Goal: Book appointment/travel/reservation

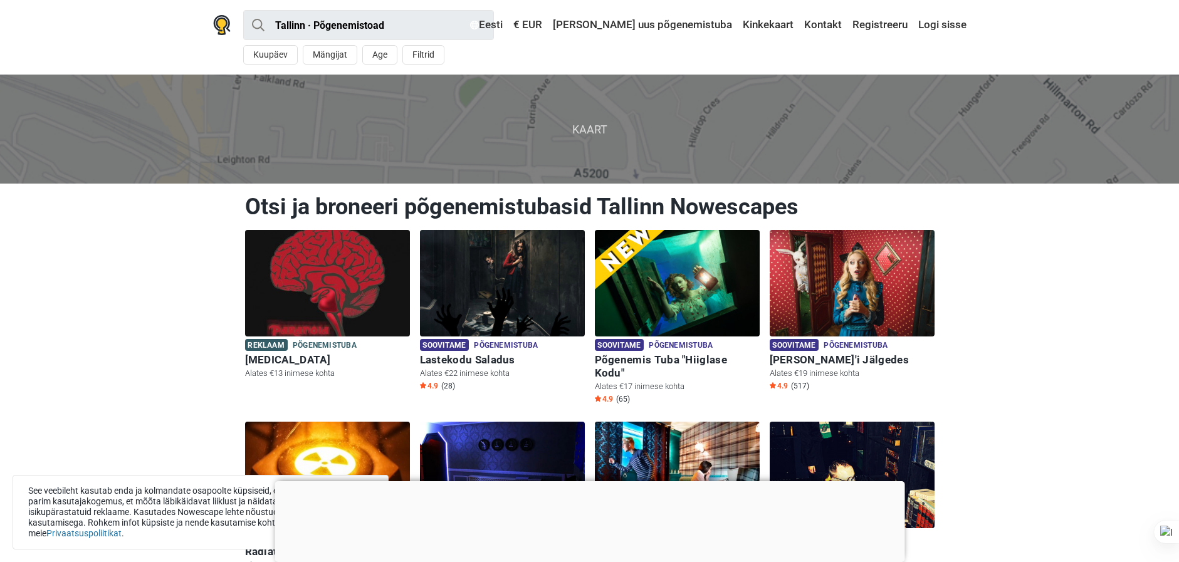
click at [582, 481] on div at bounding box center [590, 481] width 630 height 0
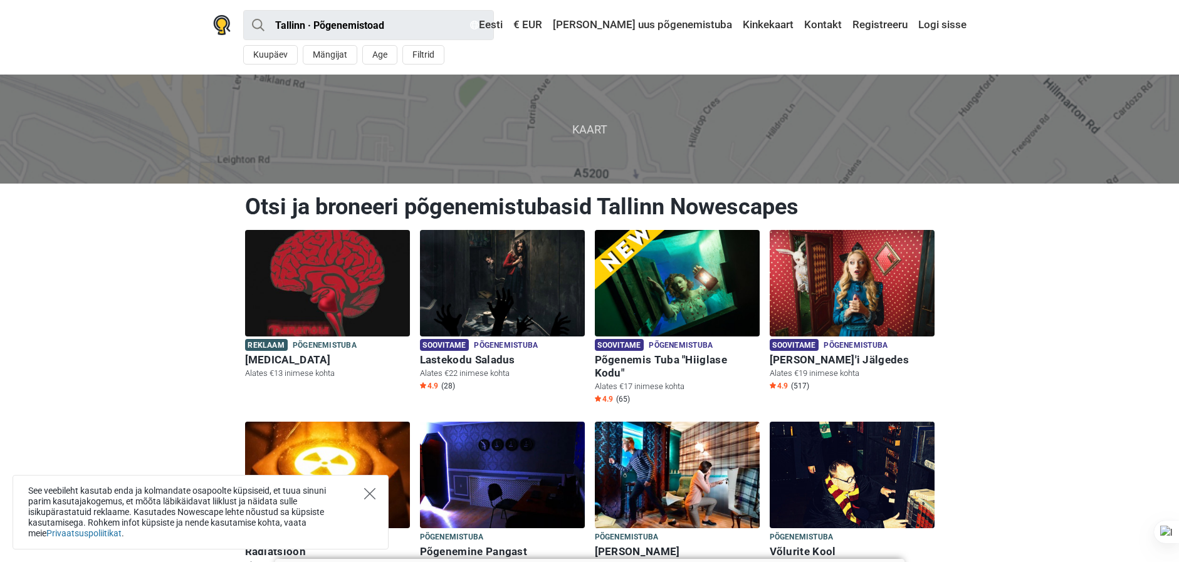
click at [368, 490] on icon "Close" at bounding box center [369, 493] width 11 height 11
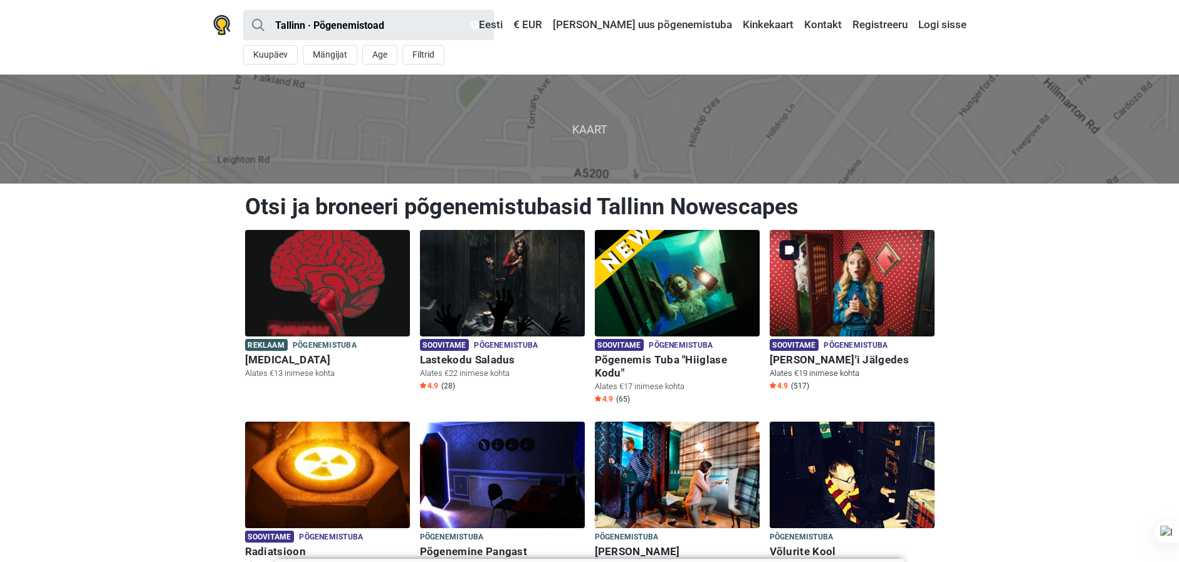
click at [881, 298] on img at bounding box center [852, 283] width 165 height 107
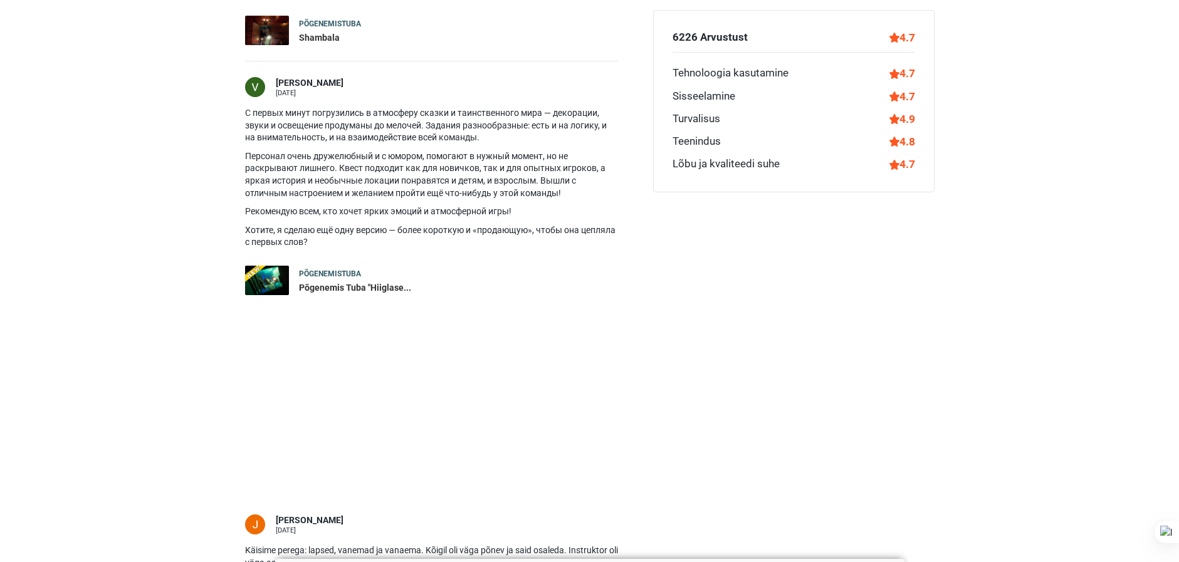
scroll to position [1818, 0]
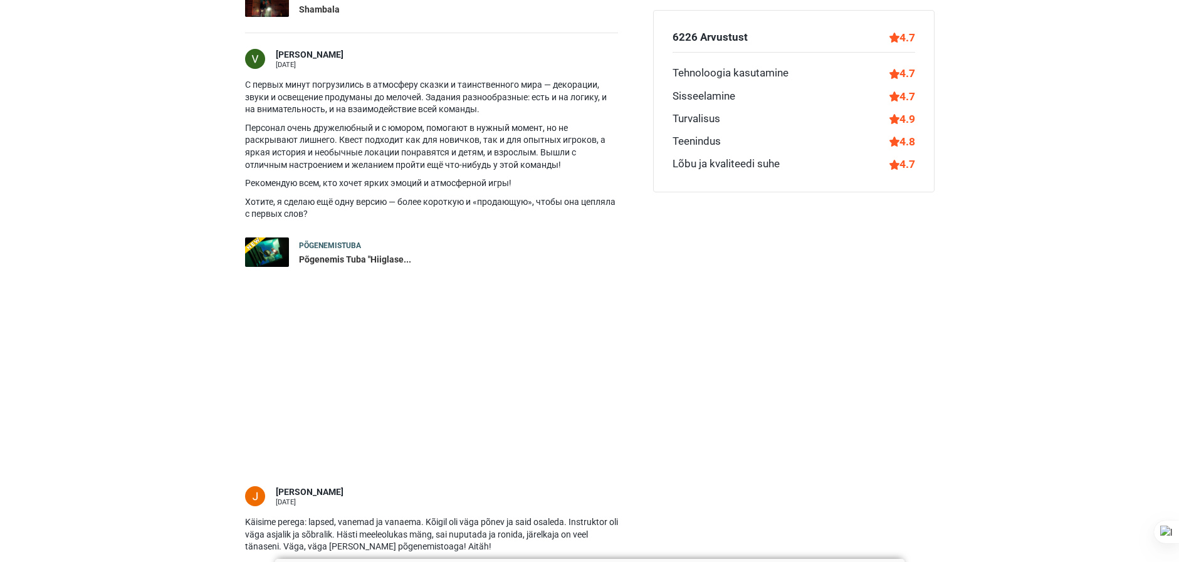
click at [372, 254] on div "Põgenemis Tuba "Hiiglase..." at bounding box center [355, 260] width 112 height 13
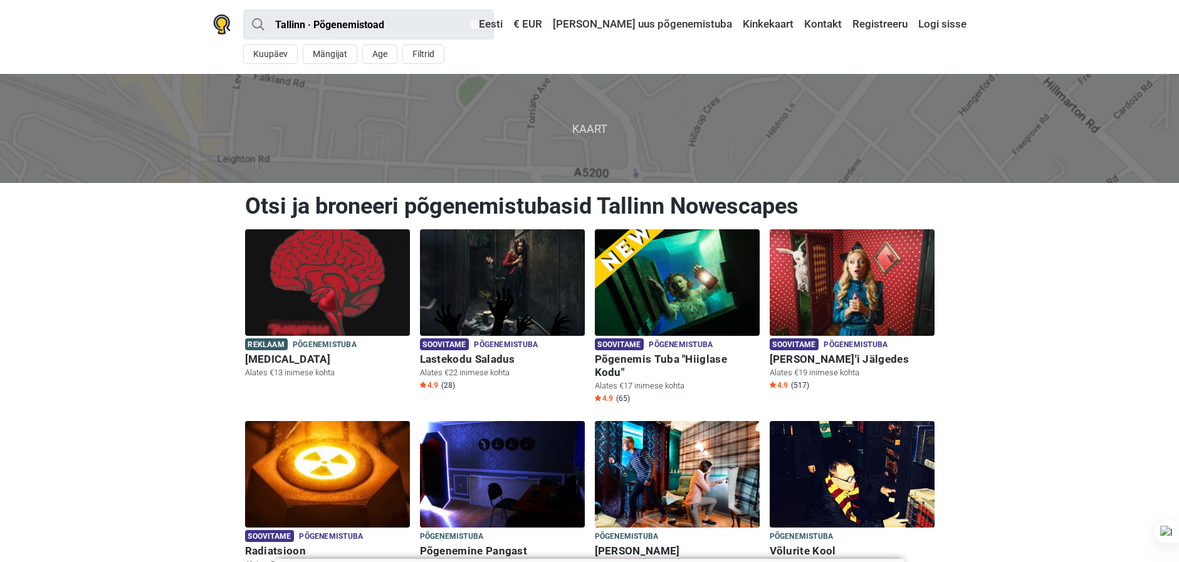
scroll to position [0, 0]
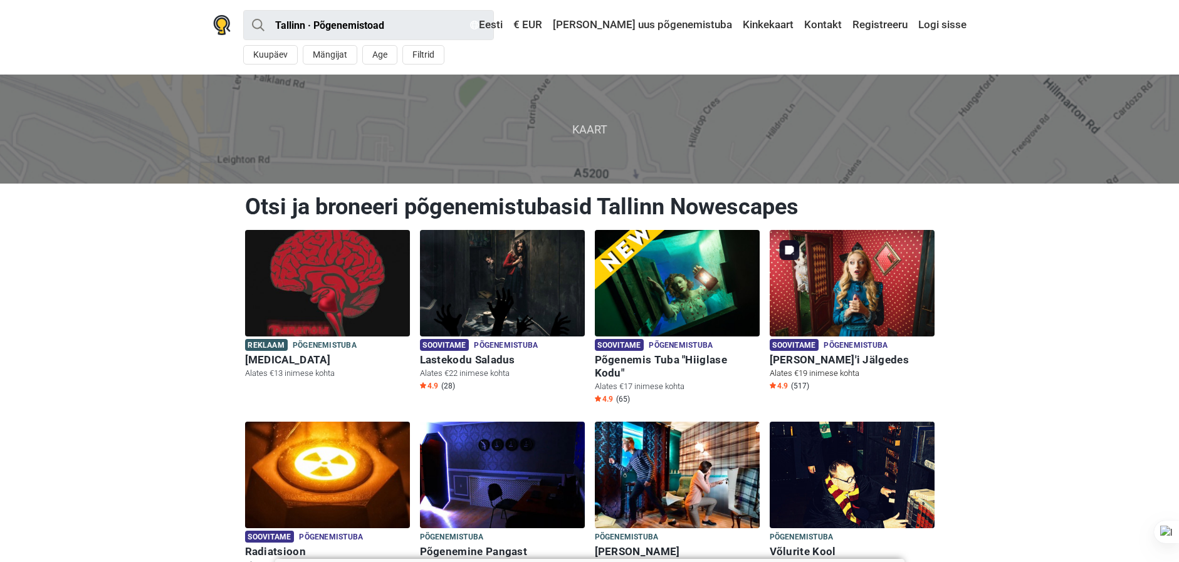
click at [844, 280] on img at bounding box center [852, 283] width 165 height 107
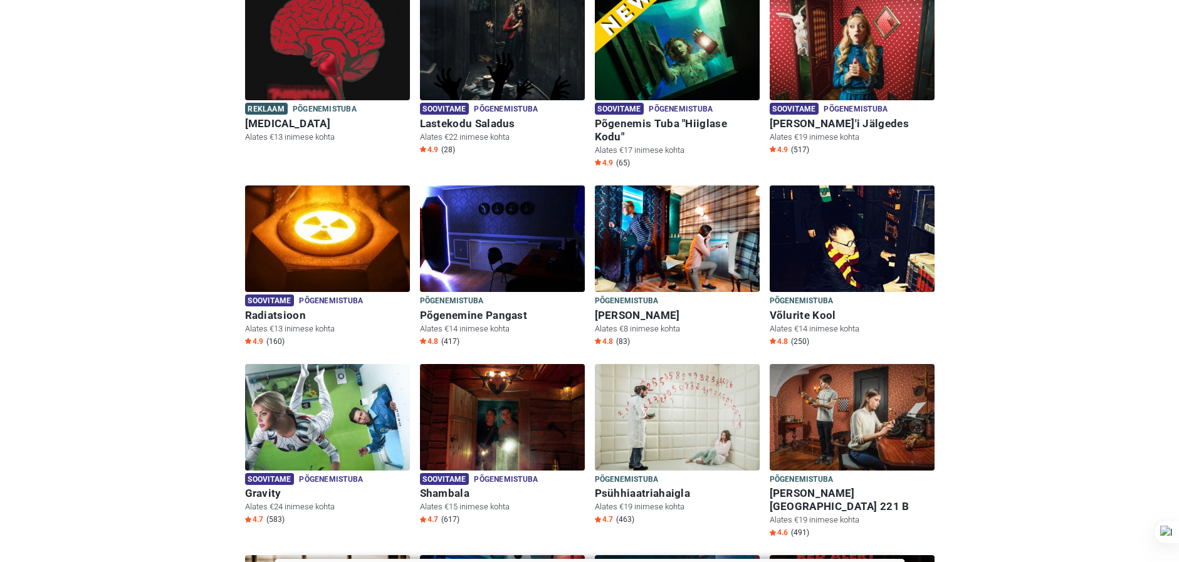
scroll to position [313, 0]
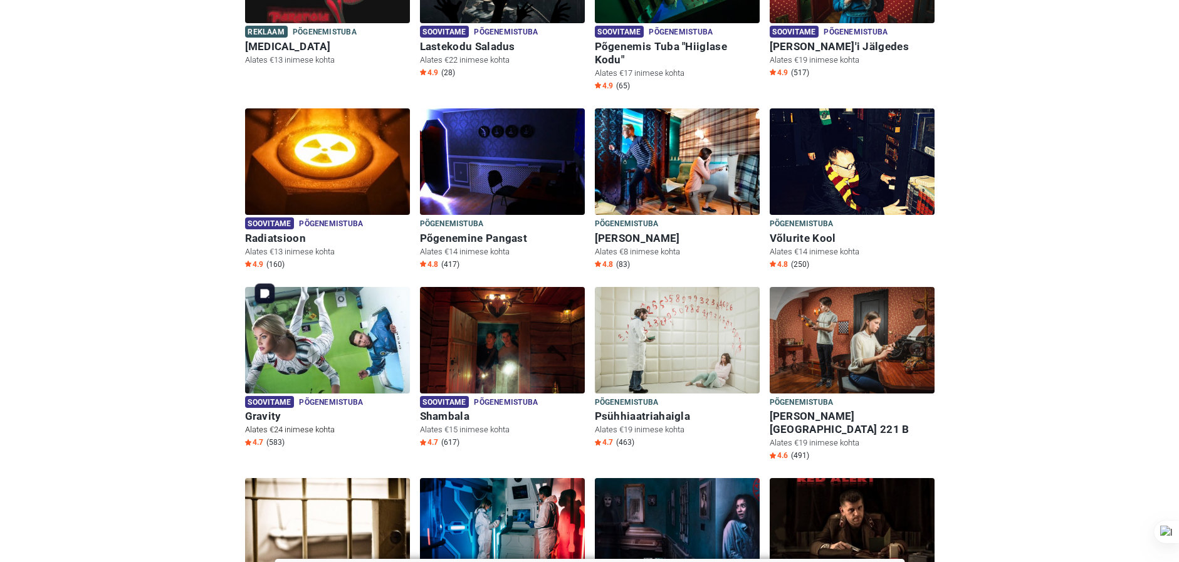
click at [337, 318] on img at bounding box center [327, 340] width 165 height 107
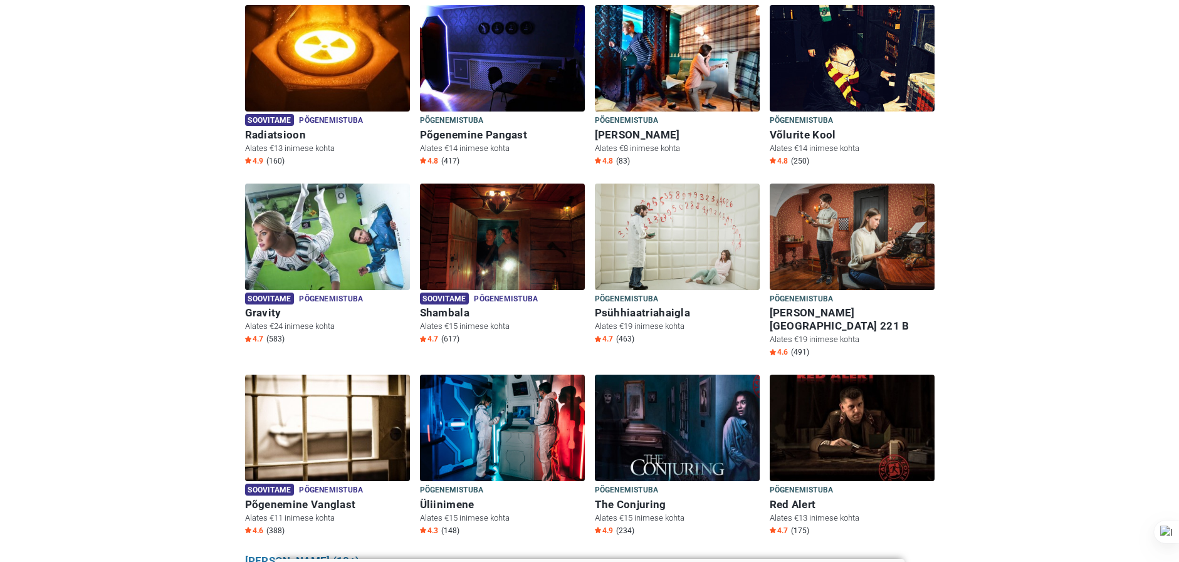
scroll to position [439, 0]
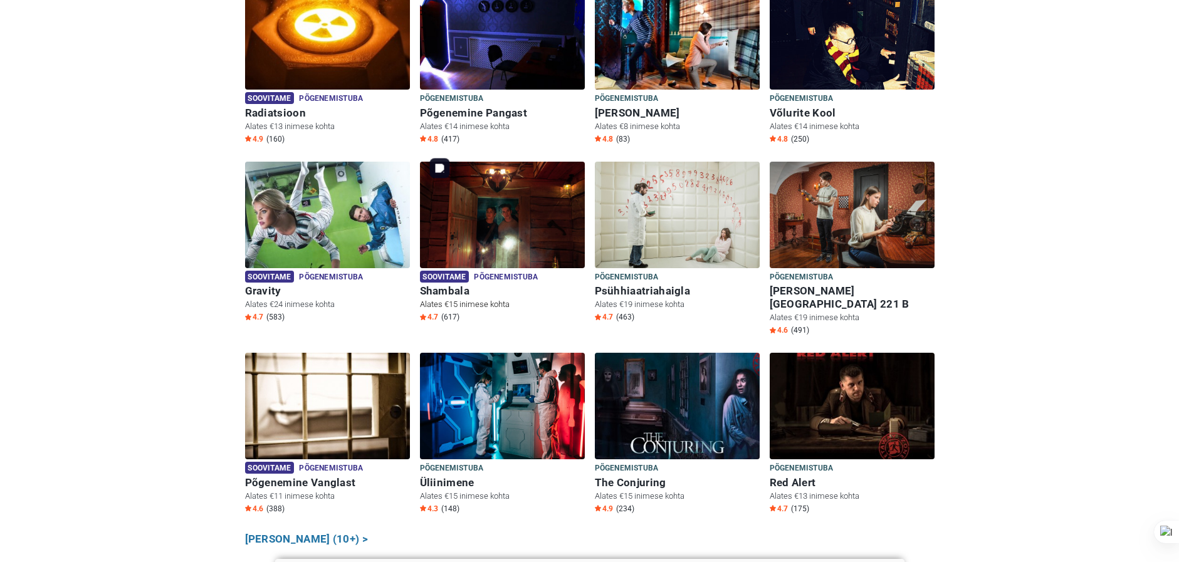
click at [544, 213] on img at bounding box center [502, 215] width 165 height 107
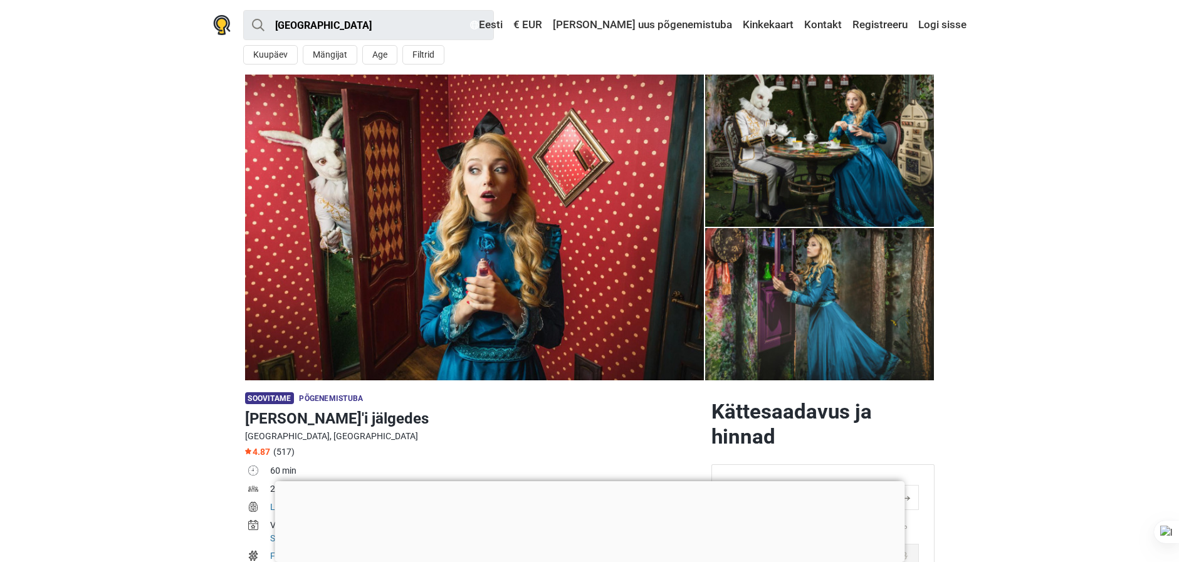
click at [587, 481] on div at bounding box center [590, 481] width 630 height 0
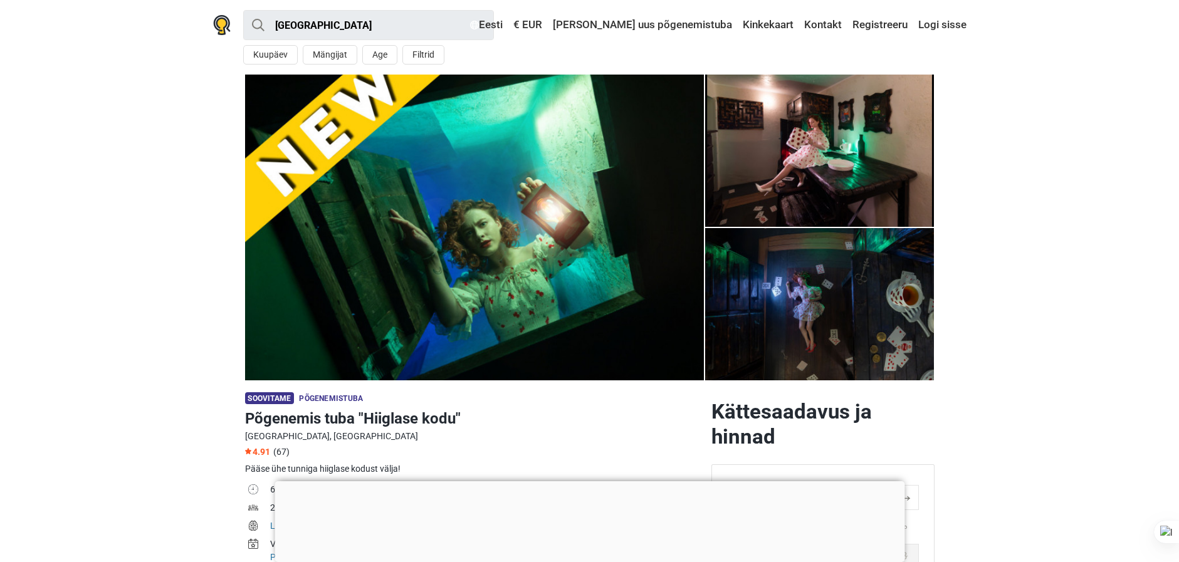
click at [593, 481] on div at bounding box center [590, 481] width 630 height 0
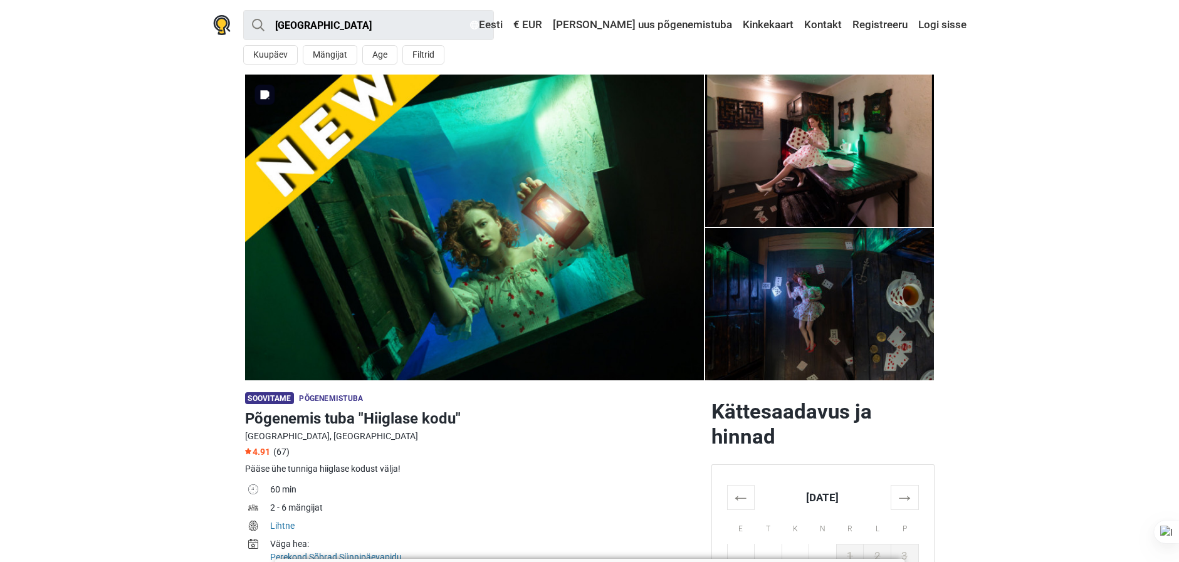
click at [537, 251] on img at bounding box center [474, 228] width 459 height 306
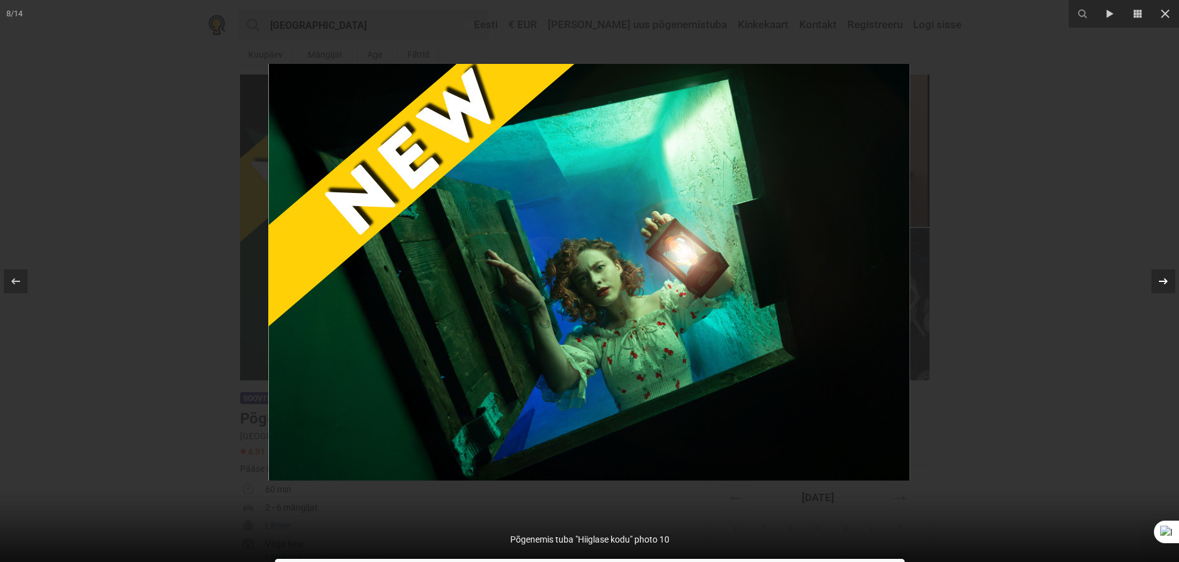
click at [1163, 285] on icon at bounding box center [1163, 281] width 15 height 15
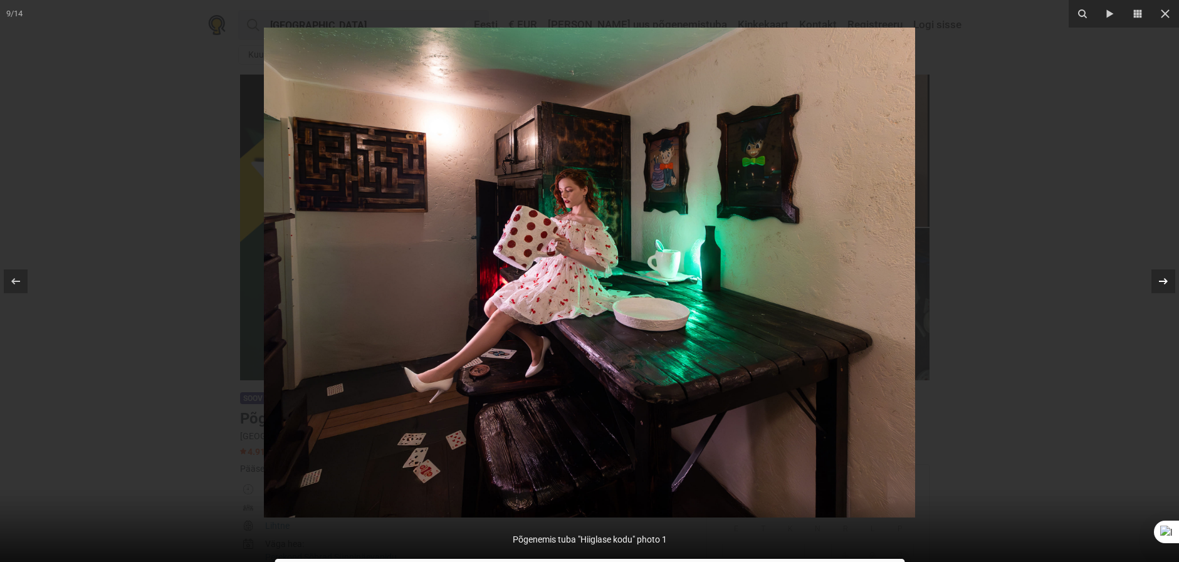
click at [1163, 285] on icon at bounding box center [1163, 281] width 15 height 15
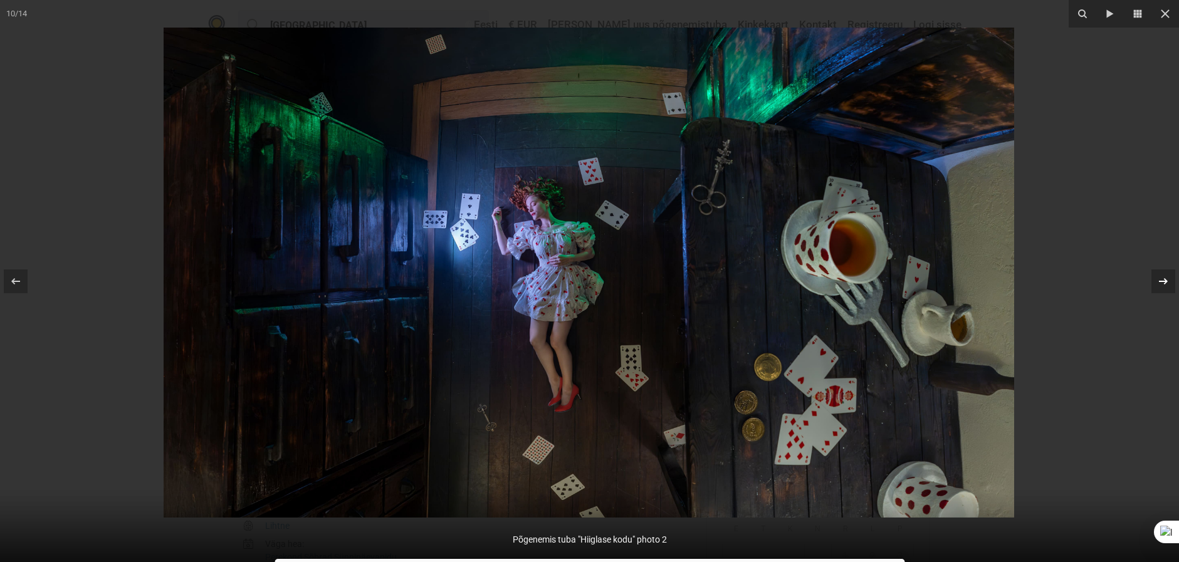
click at [1163, 285] on icon at bounding box center [1163, 281] width 15 height 15
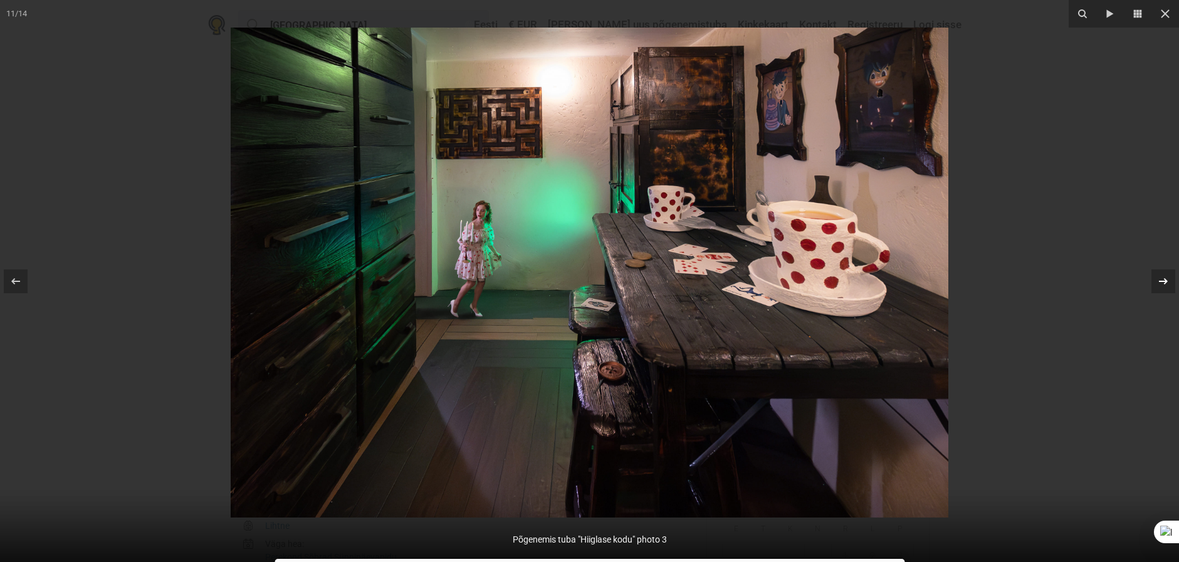
click at [1163, 285] on icon at bounding box center [1163, 281] width 15 height 15
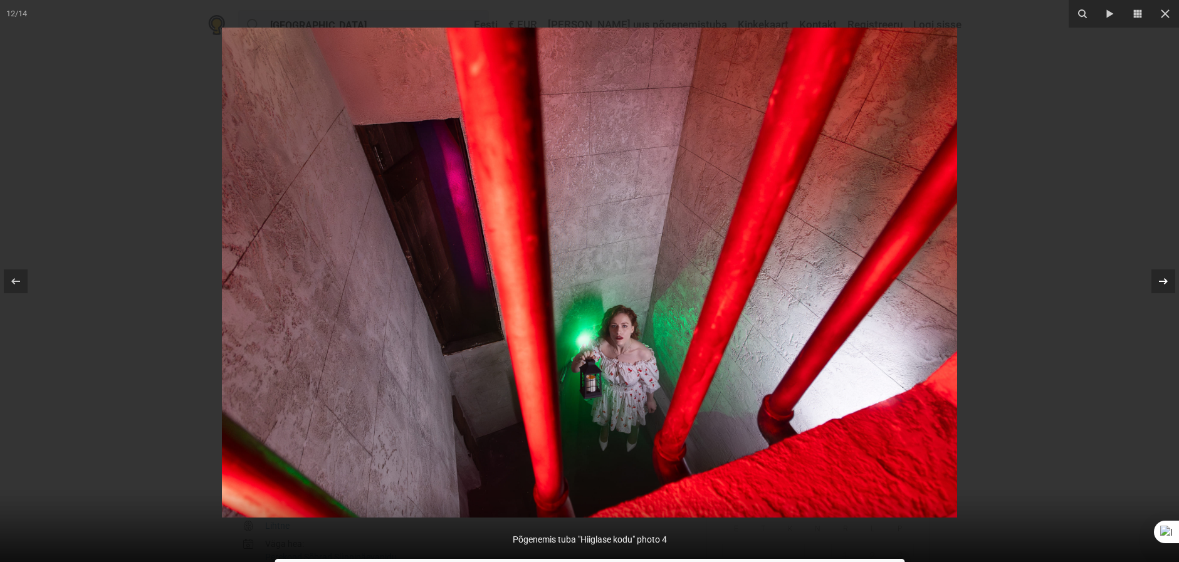
click at [1163, 285] on icon at bounding box center [1163, 281] width 15 height 15
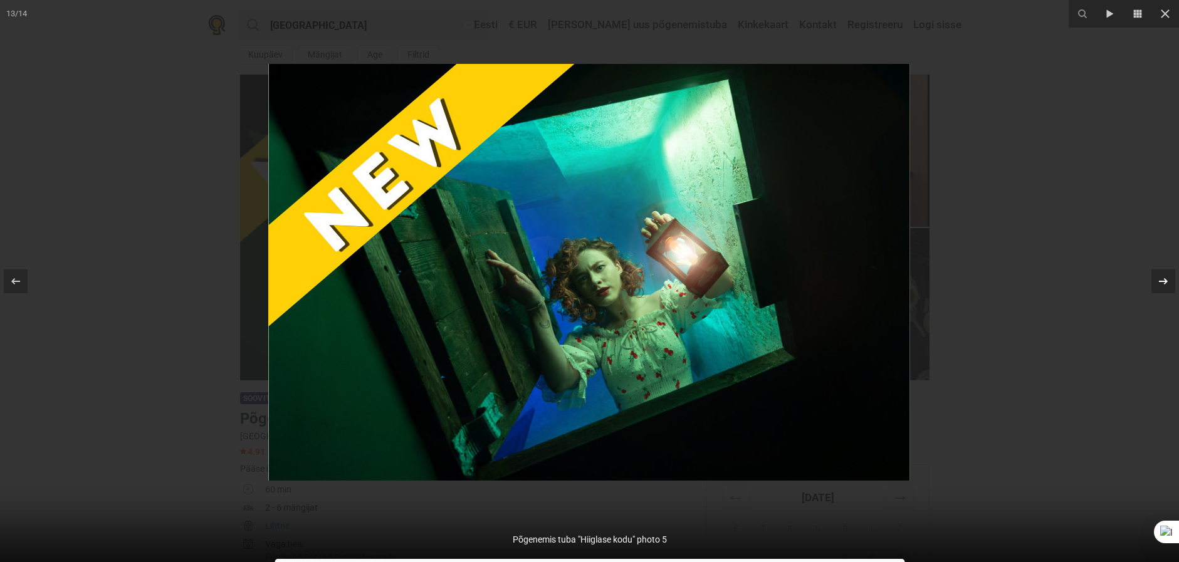
click at [1163, 285] on icon at bounding box center [1163, 281] width 15 height 15
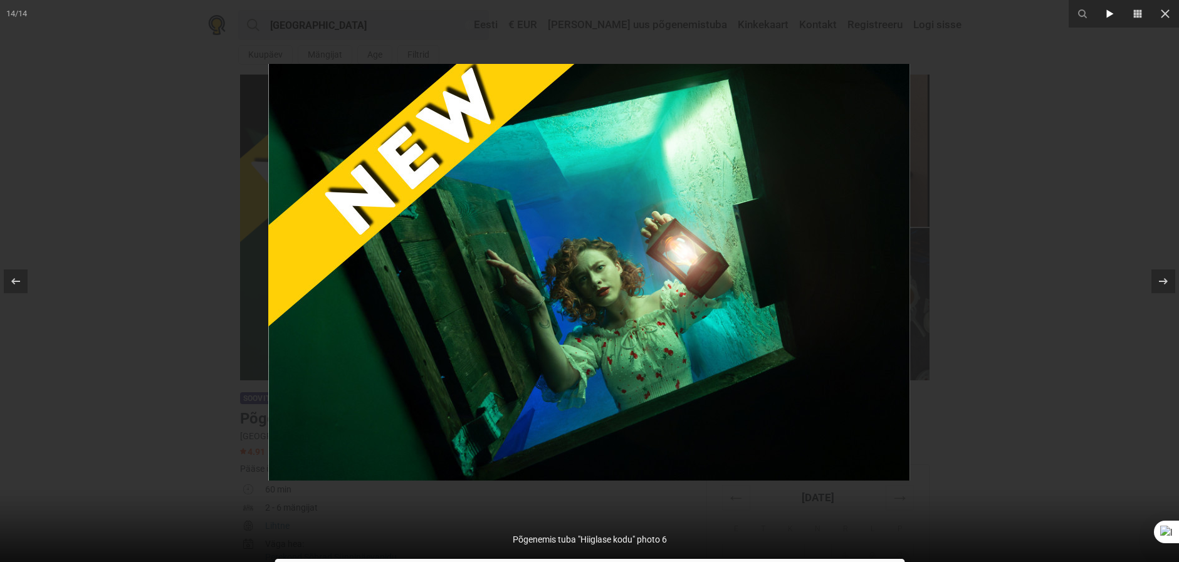
click at [1113, 13] on icon at bounding box center [1110, 13] width 15 height 15
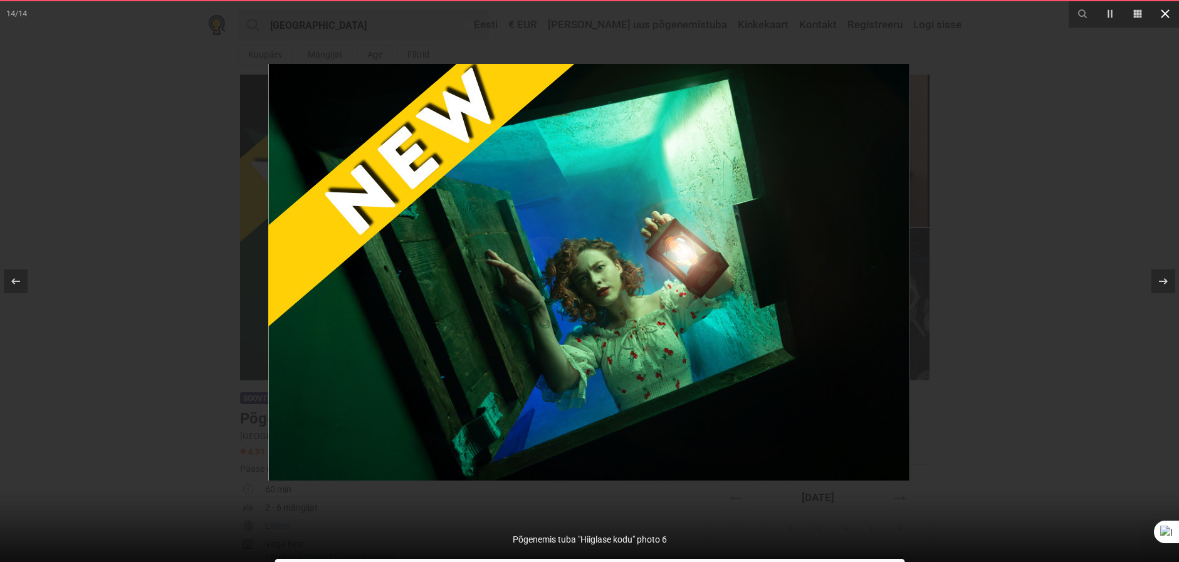
click at [1159, 13] on icon at bounding box center [1165, 13] width 15 height 15
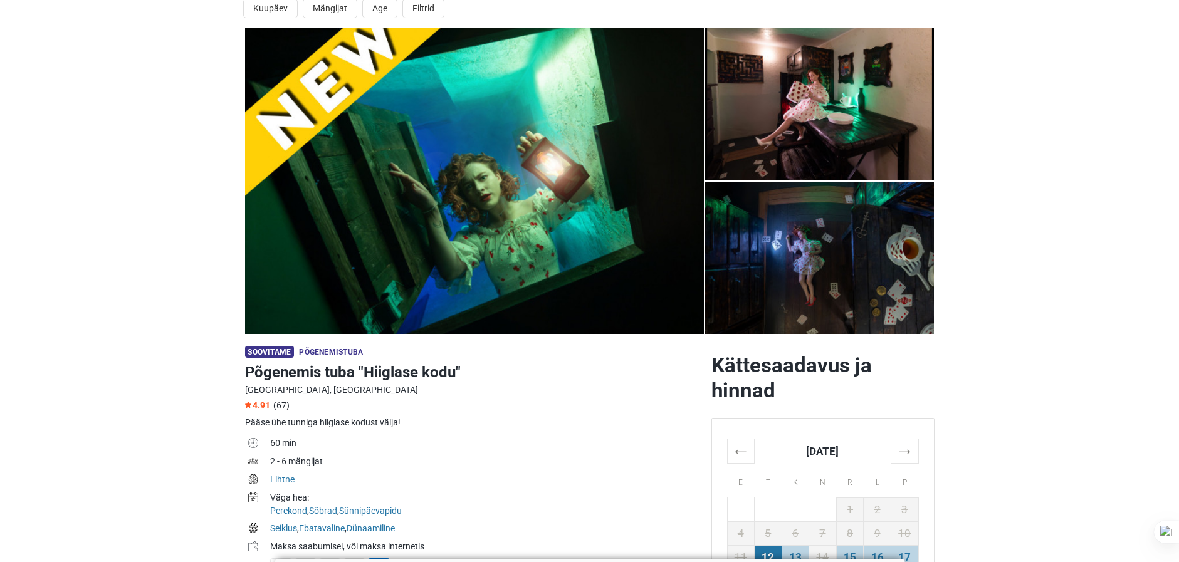
scroll to position [125, 0]
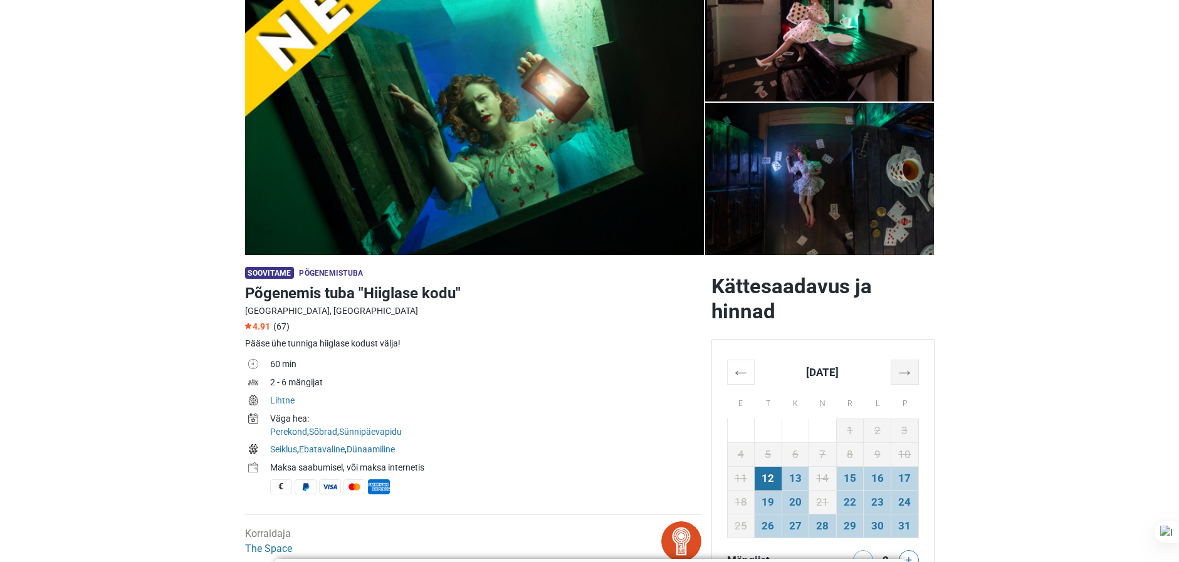
click at [901, 373] on th "→" at bounding box center [905, 372] width 28 height 24
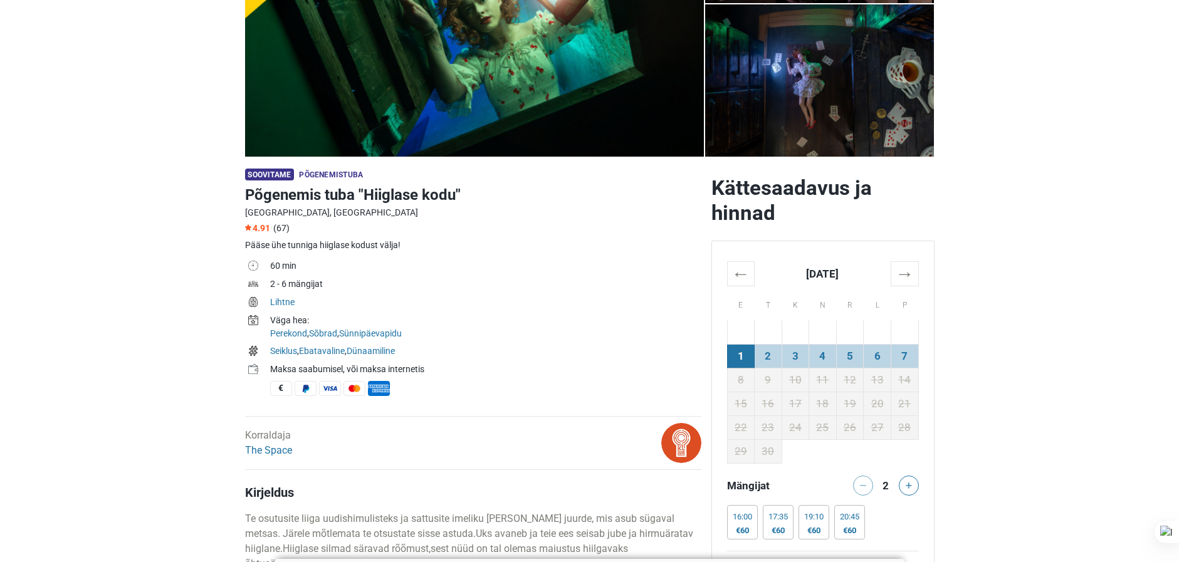
scroll to position [251, 0]
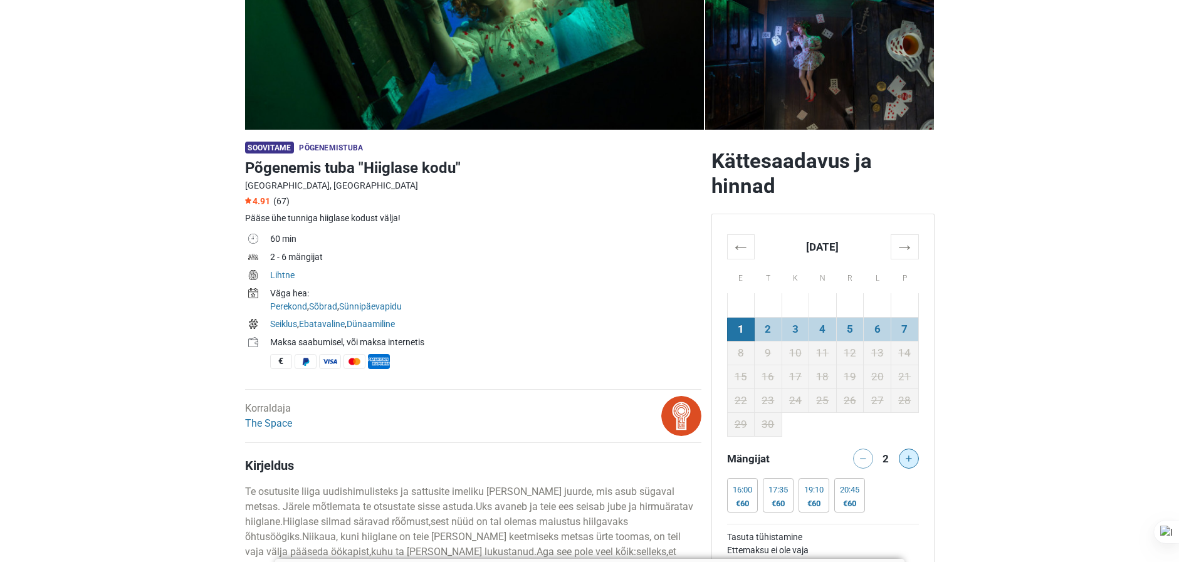
click at [903, 458] on button at bounding box center [909, 459] width 20 height 20
click at [903, 457] on button at bounding box center [909, 459] width 20 height 20
click at [903, 457] on div at bounding box center [910, 459] width 25 height 20
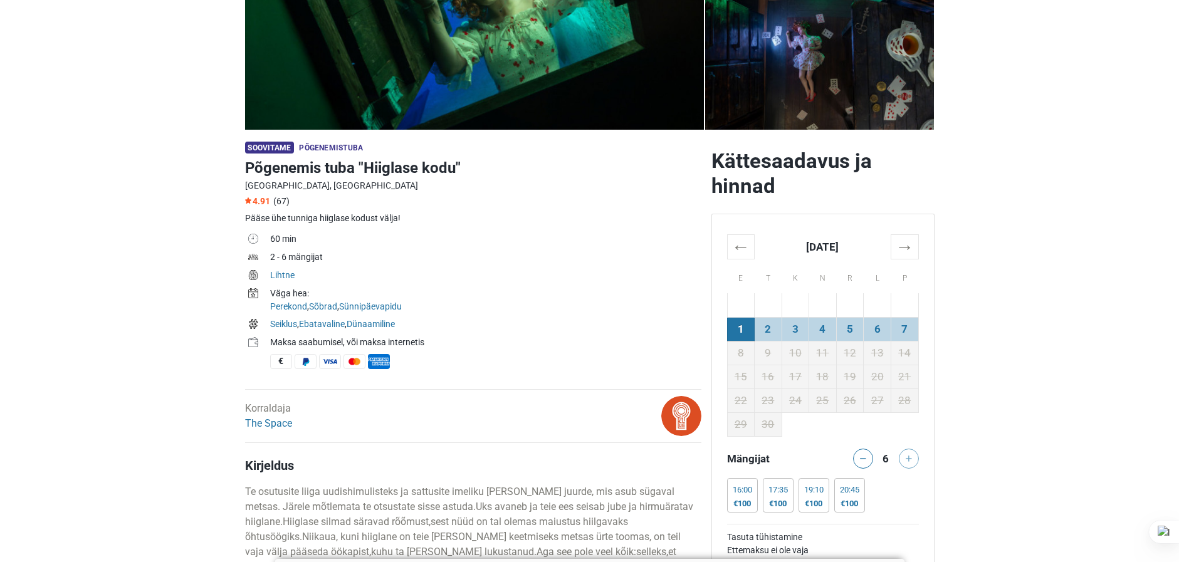
click at [903, 457] on div at bounding box center [910, 459] width 25 height 20
click at [881, 379] on td "20" at bounding box center [878, 377] width 28 height 24
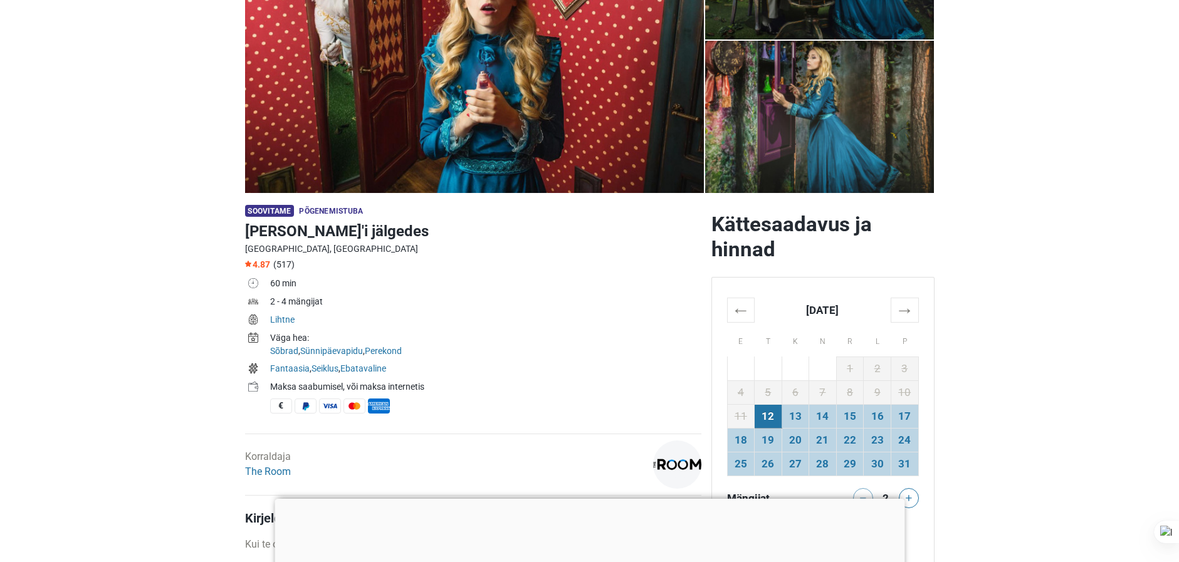
scroll to position [188, 0]
click at [899, 308] on th "→" at bounding box center [905, 309] width 28 height 24
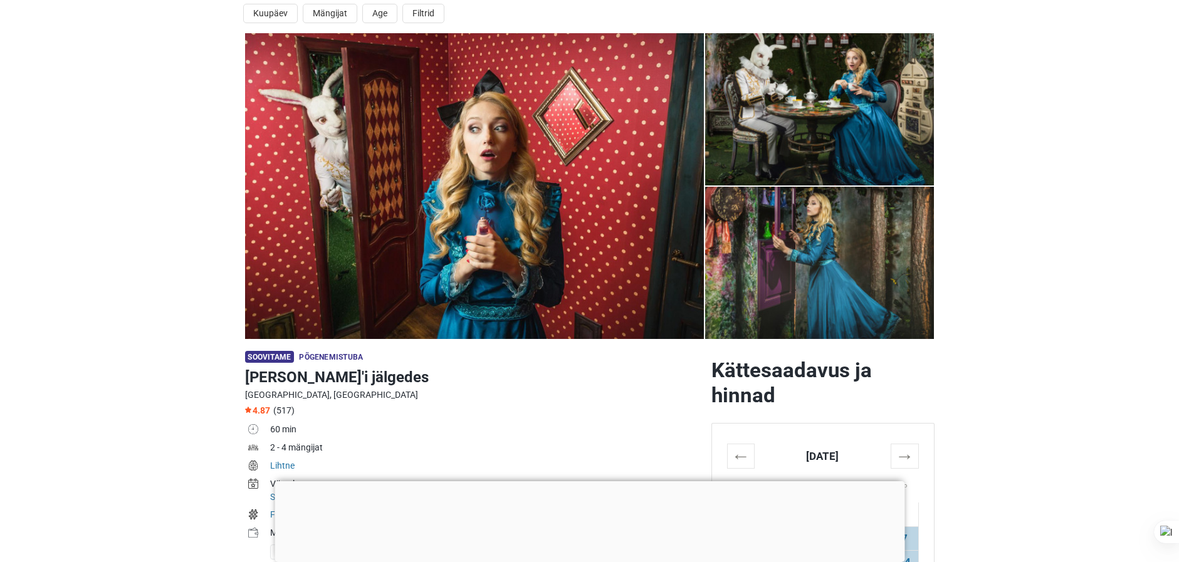
scroll to position [0, 0]
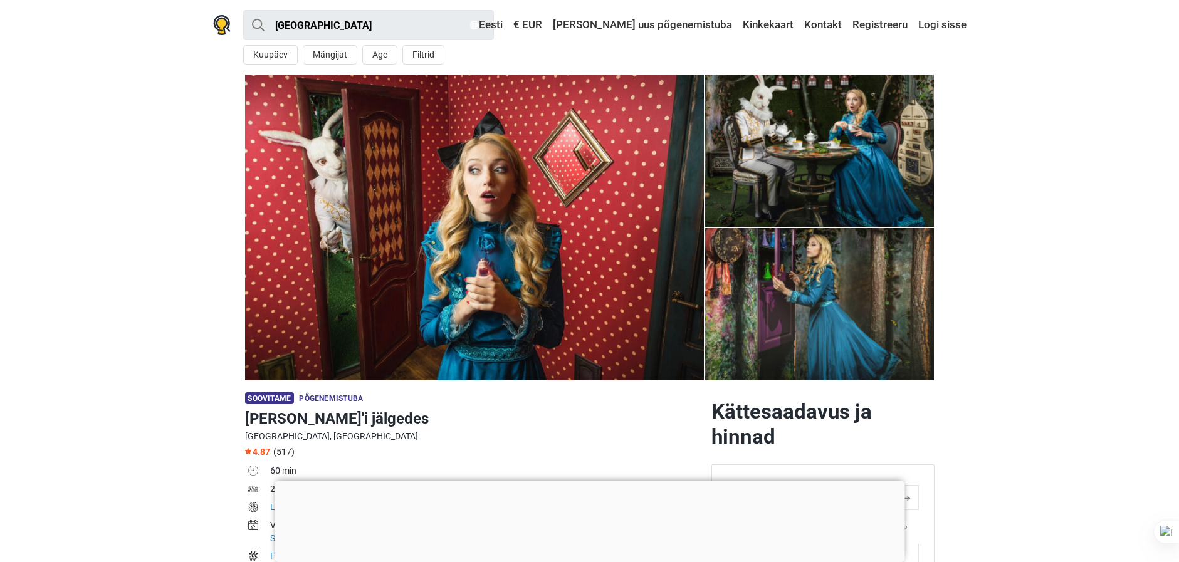
click at [594, 481] on div at bounding box center [590, 481] width 630 height 0
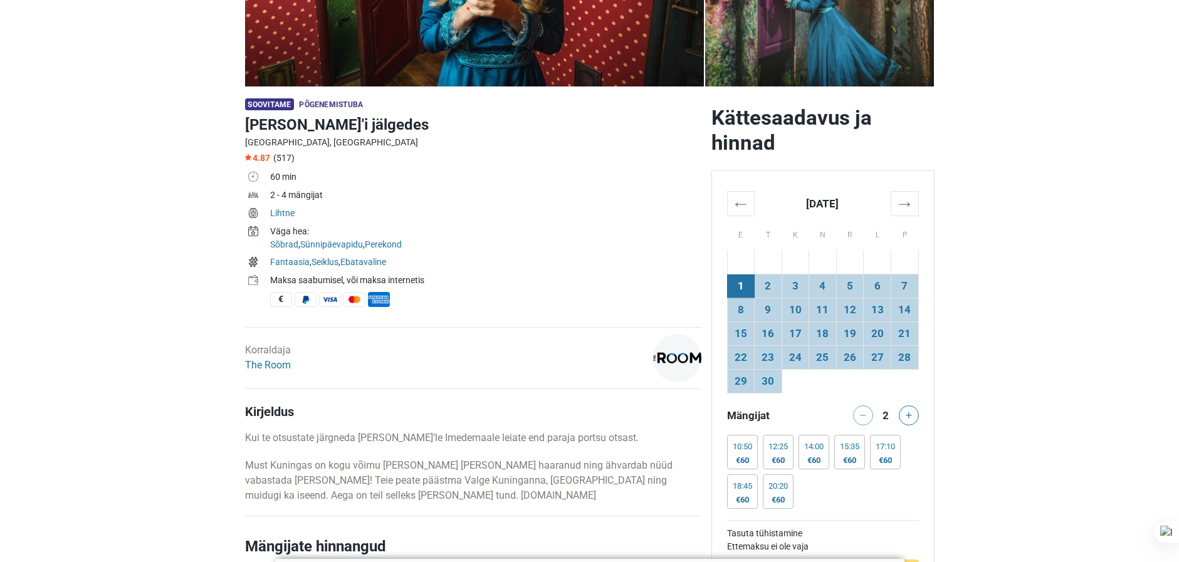
scroll to position [313, 0]
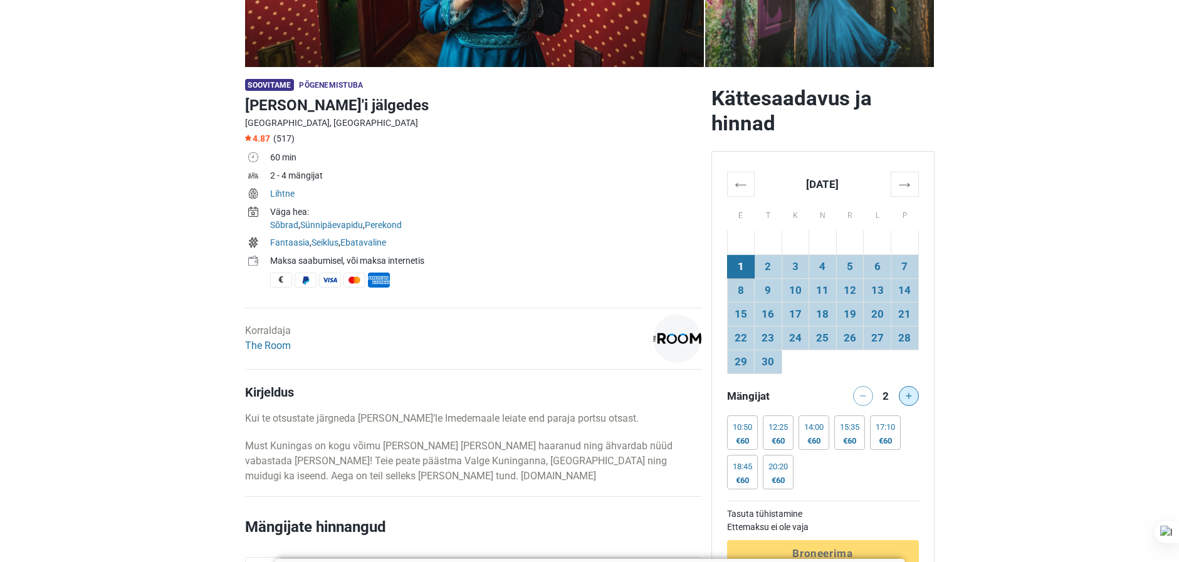
click at [910, 397] on icon at bounding box center [909, 396] width 6 height 6
click at [910, 397] on div at bounding box center [910, 396] width 25 height 20
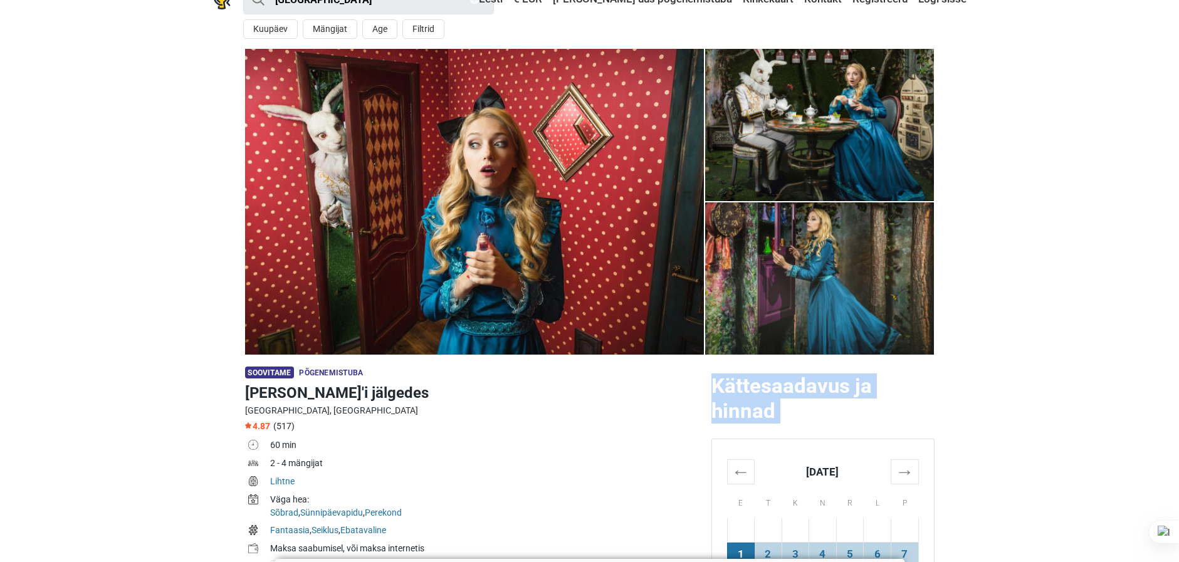
scroll to position [0, 0]
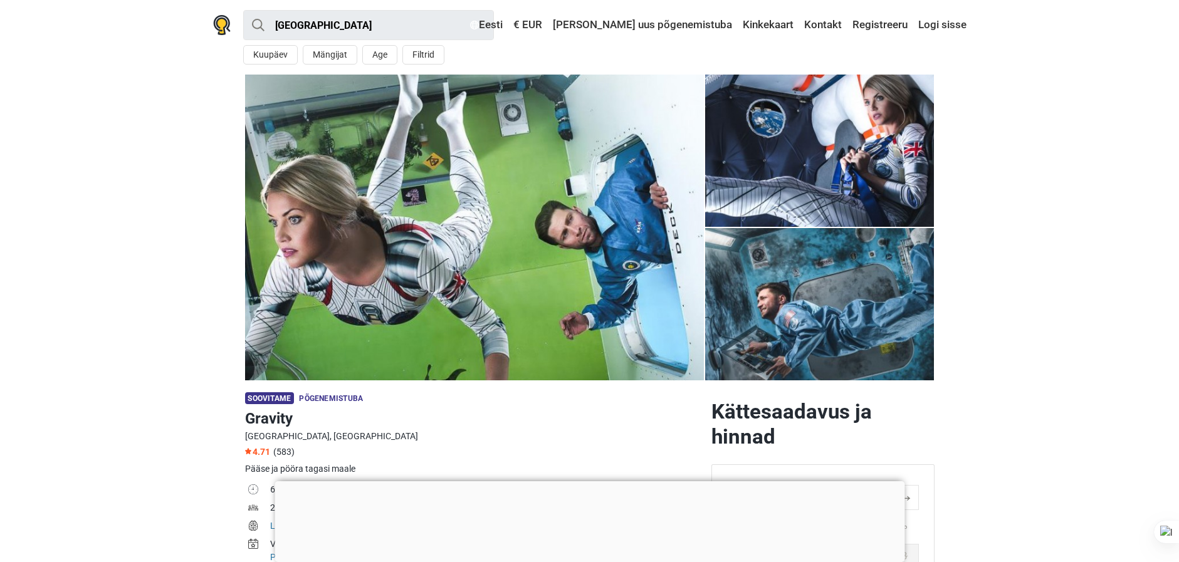
click at [591, 481] on div at bounding box center [590, 481] width 630 height 0
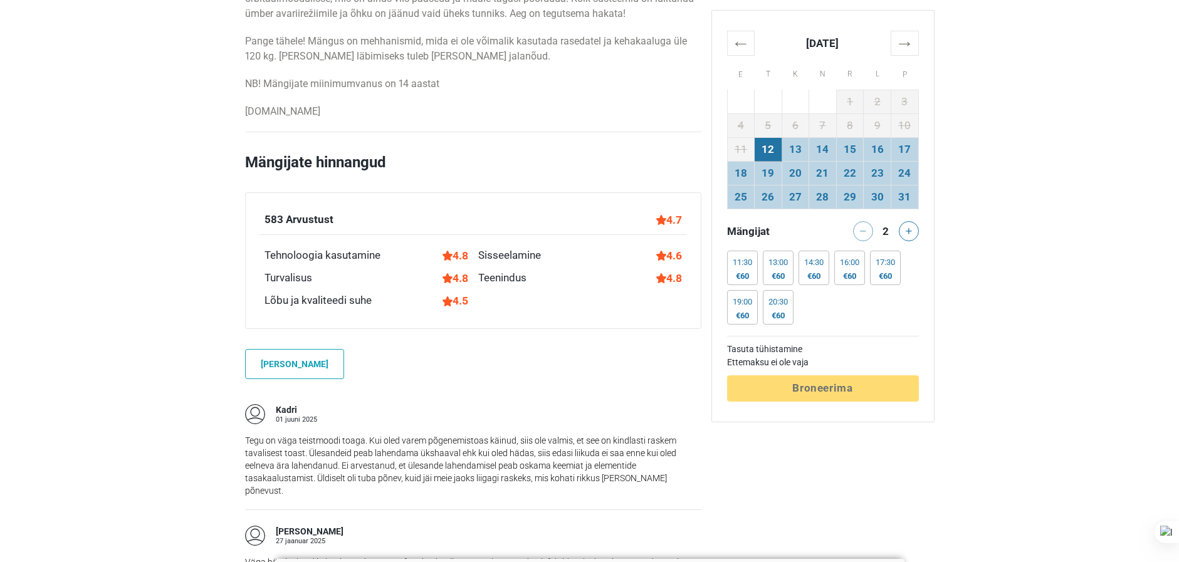
scroll to position [815, 0]
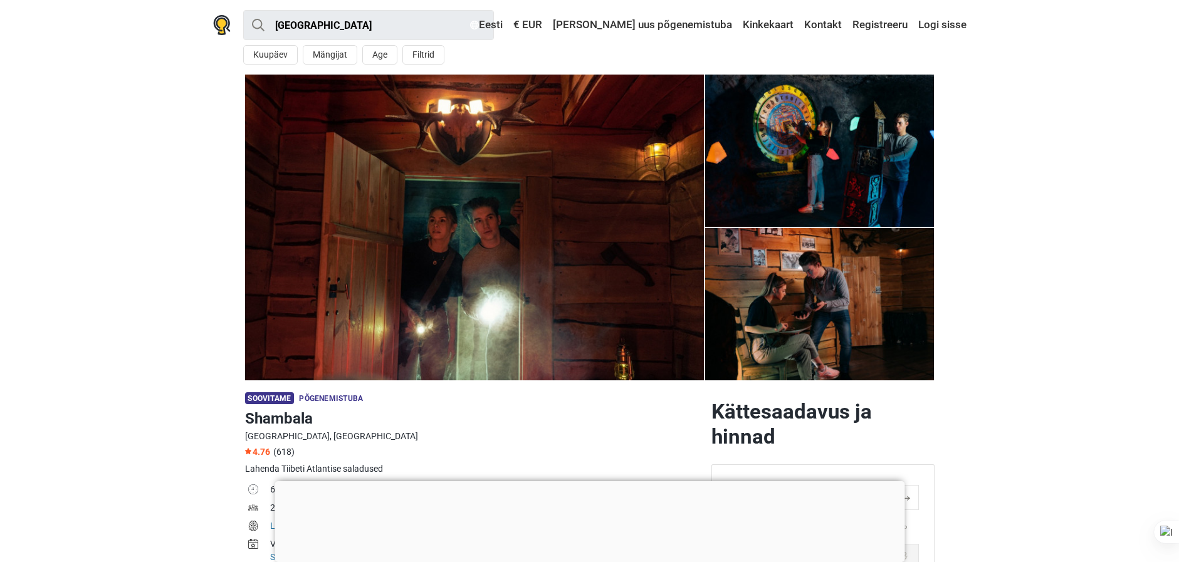
click at [589, 481] on div at bounding box center [590, 481] width 630 height 0
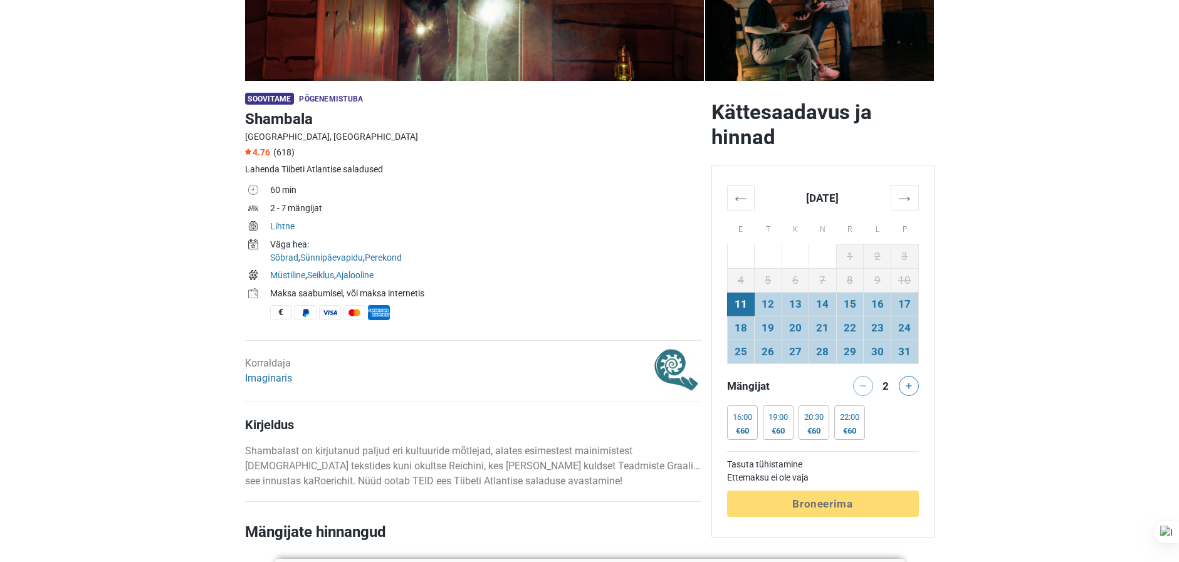
scroll to position [313, 0]
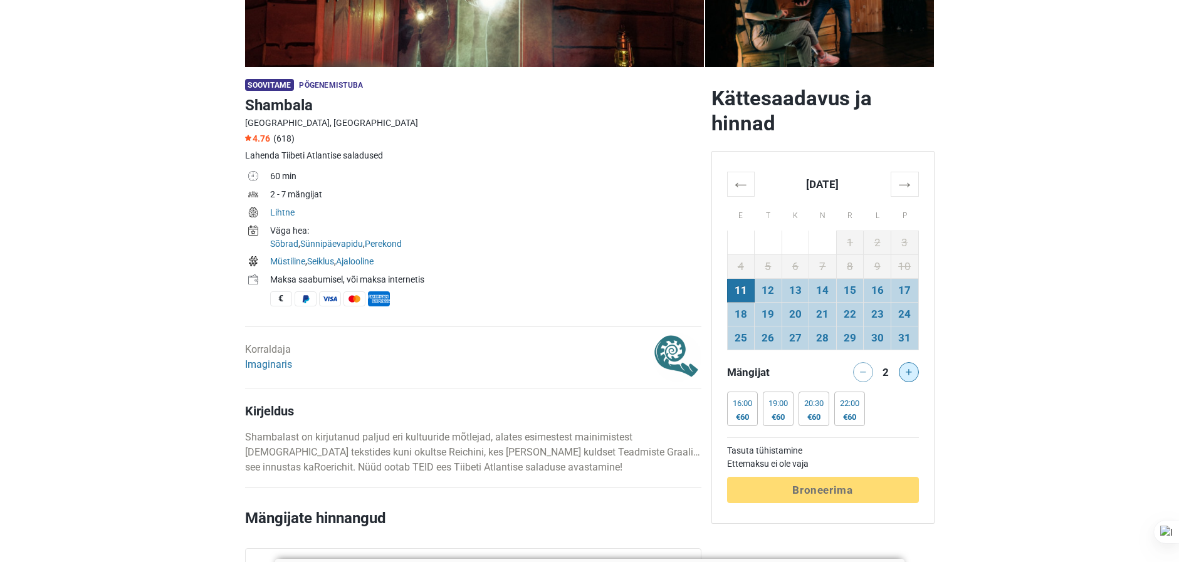
click at [909, 376] on icon at bounding box center [909, 372] width 6 height 6
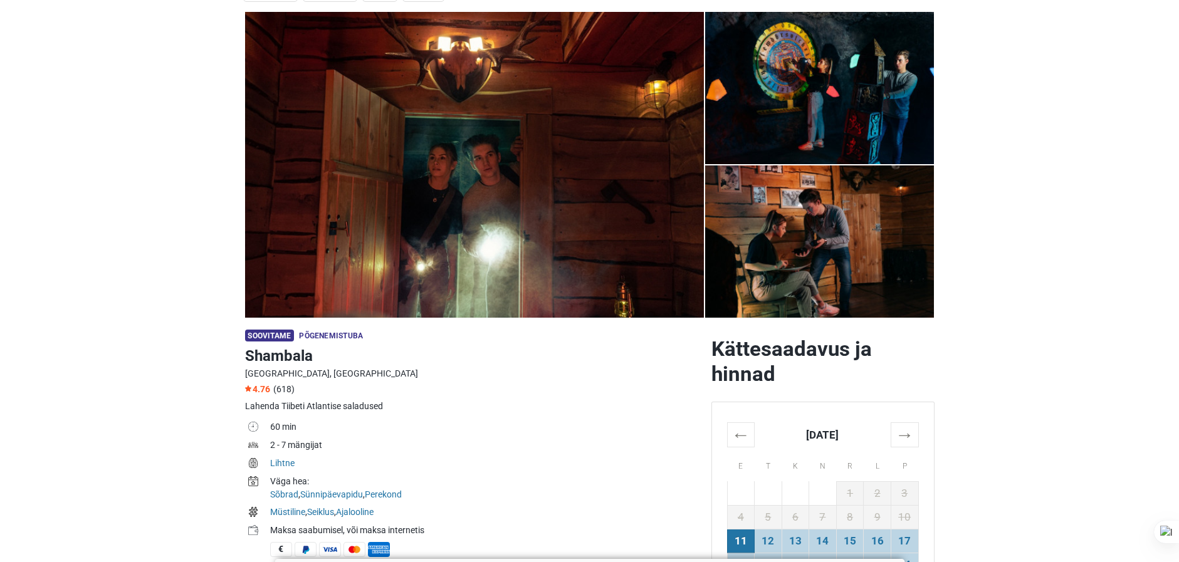
scroll to position [0, 0]
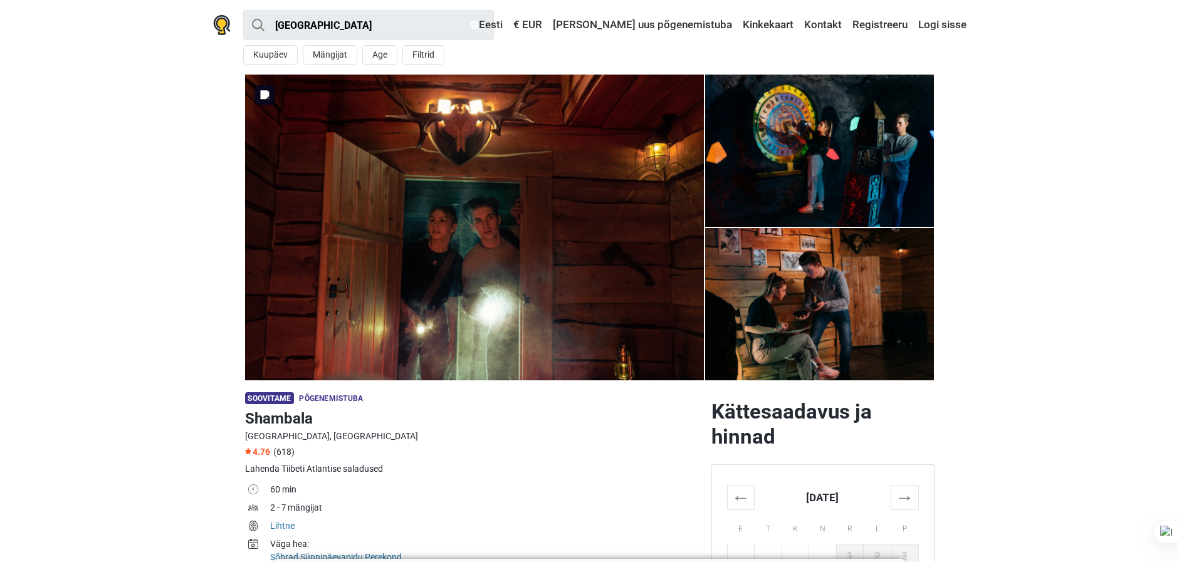
click at [659, 292] on img at bounding box center [474, 228] width 459 height 306
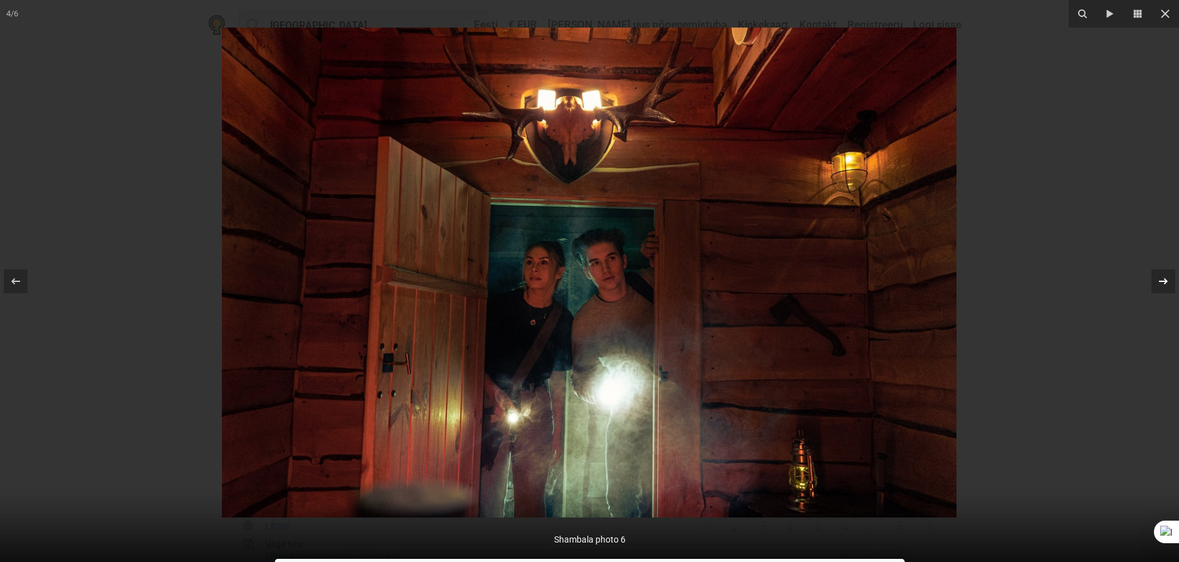
click at [1164, 277] on icon at bounding box center [1163, 281] width 15 height 15
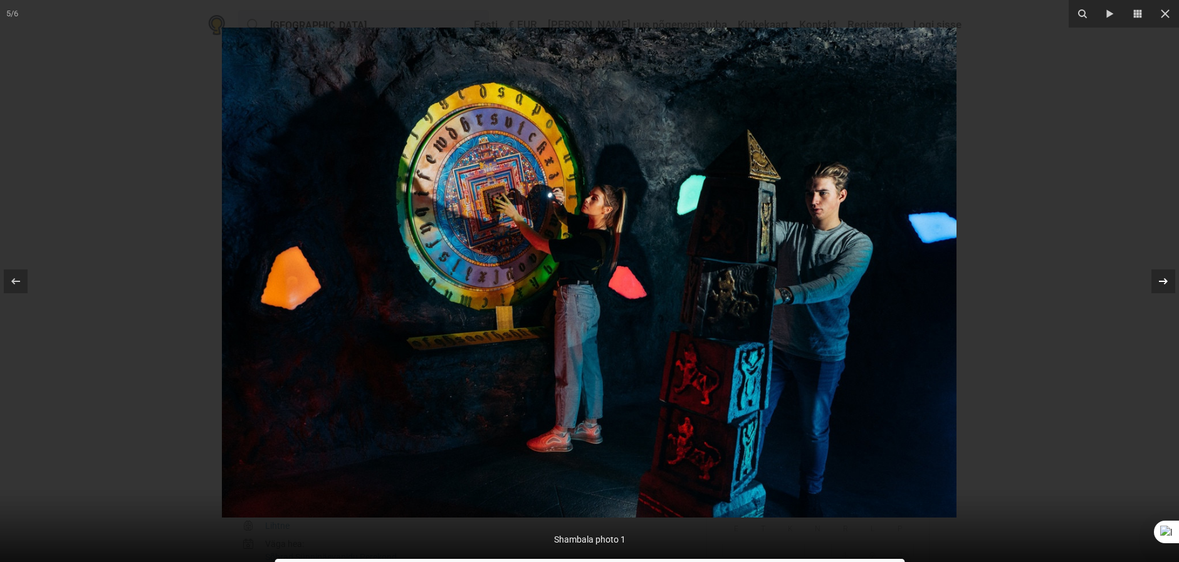
click at [1164, 277] on icon at bounding box center [1163, 281] width 15 height 15
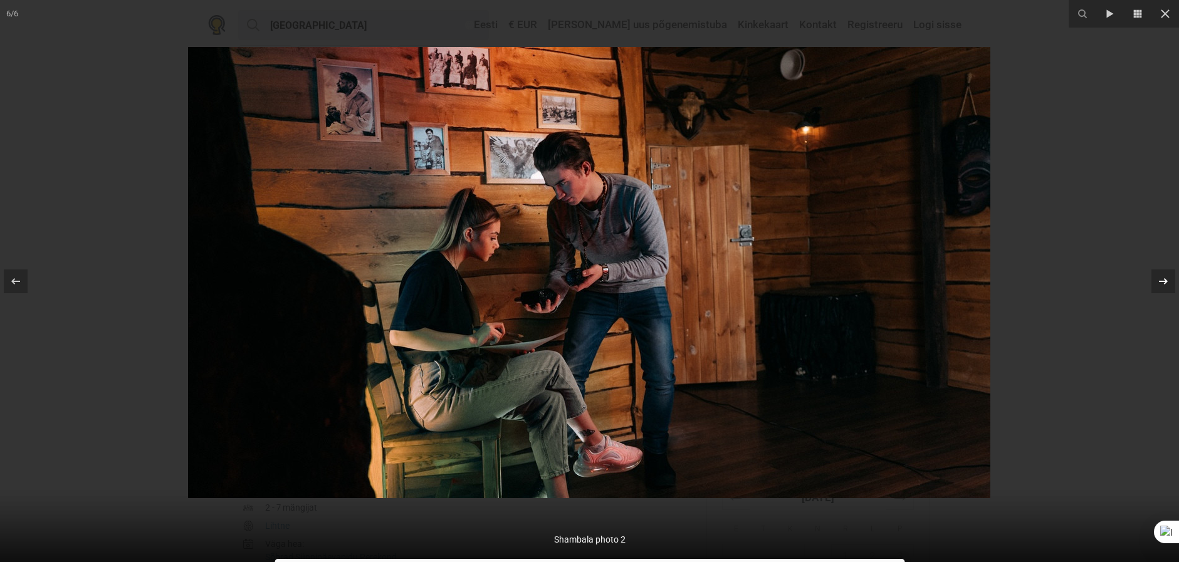
click at [1164, 277] on icon at bounding box center [1163, 281] width 15 height 15
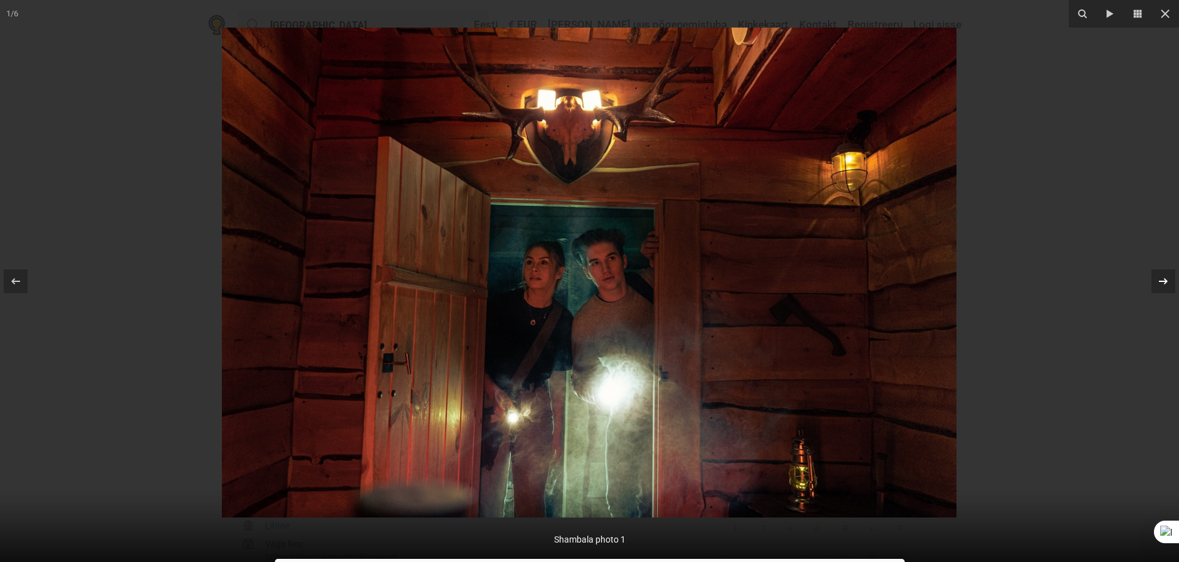
click at [1164, 277] on icon at bounding box center [1163, 281] width 15 height 15
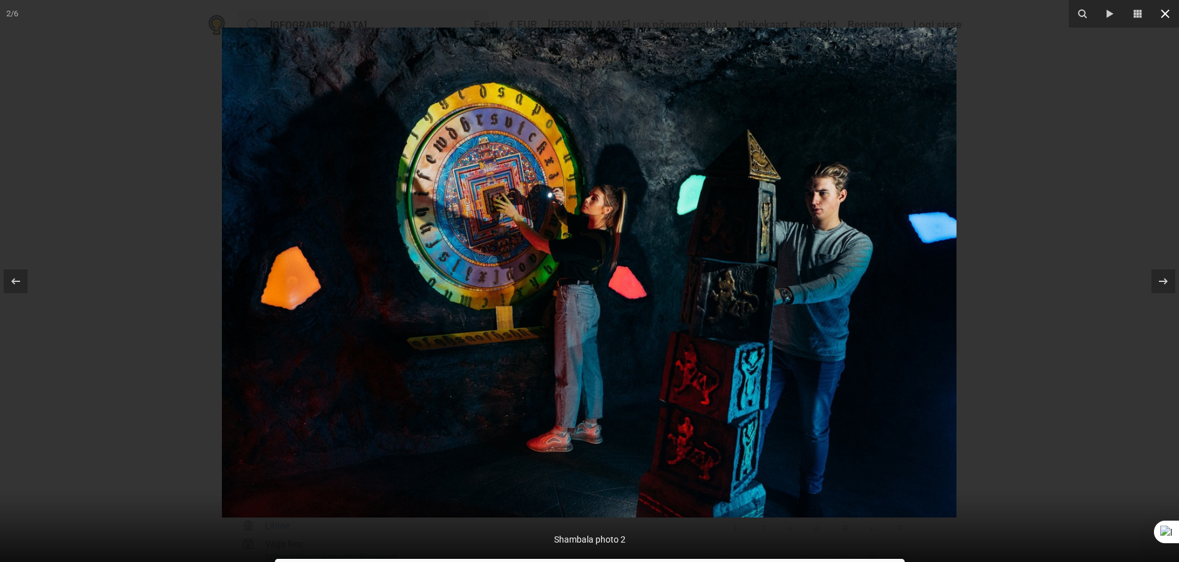
click at [1169, 16] on icon at bounding box center [1165, 13] width 15 height 15
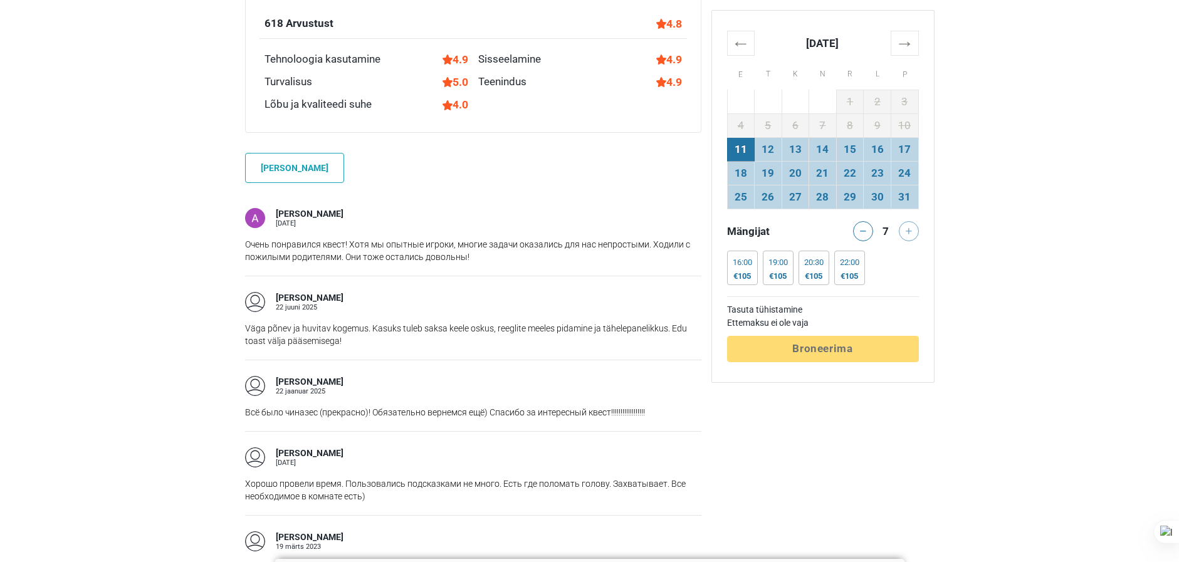
scroll to position [878, 0]
